Goal: Navigation & Orientation: Find specific page/section

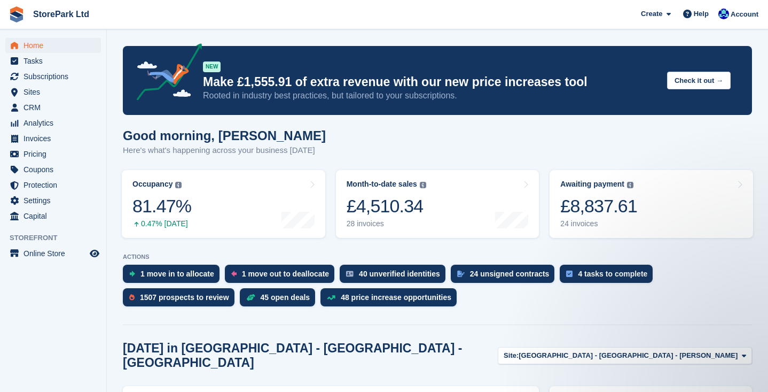
click at [65, 84] on ul "Subscriptions Subscriptions" at bounding box center [53, 76] width 106 height 15
click at [64, 72] on span "Subscriptions" at bounding box center [56, 76] width 64 height 15
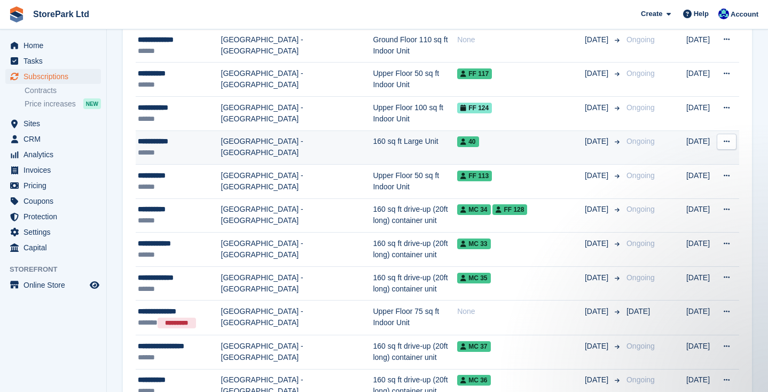
scroll to position [670, 0]
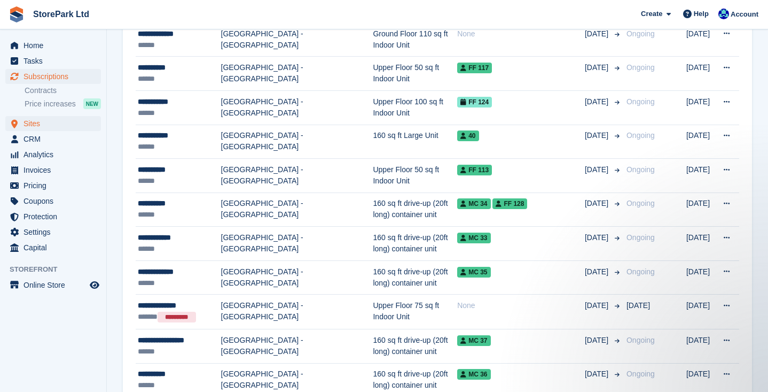
click at [40, 124] on span "Sites" at bounding box center [56, 123] width 64 height 15
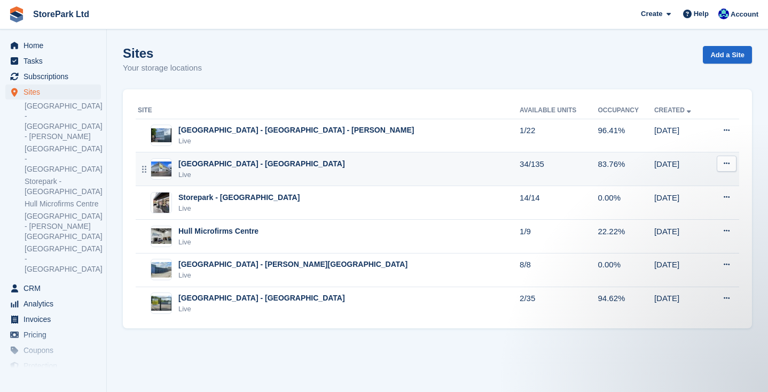
click at [373, 162] on div "Store Park - Hull East - Marfleet Avenue Live" at bounding box center [329, 169] width 382 height 22
